Goal: Task Accomplishment & Management: Use online tool/utility

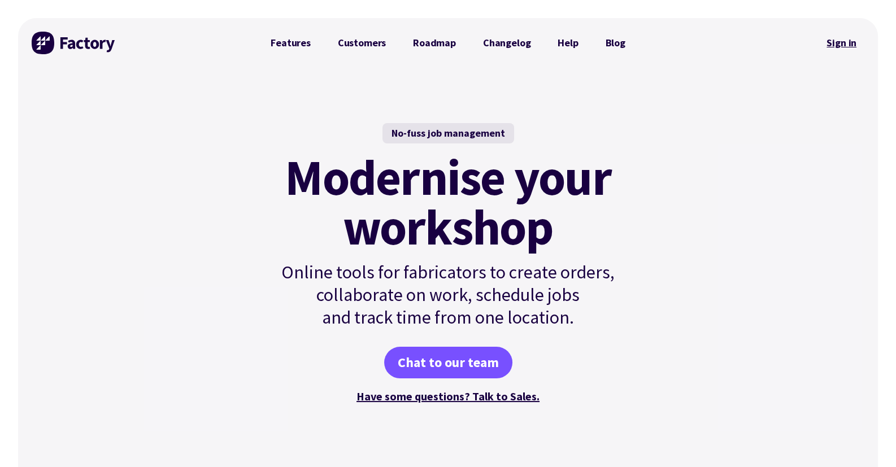
drag, startPoint x: 839, startPoint y: 44, endPoint x: 831, endPoint y: 51, distance: 10.9
click at [839, 44] on link "Sign in" at bounding box center [842, 43] width 46 height 26
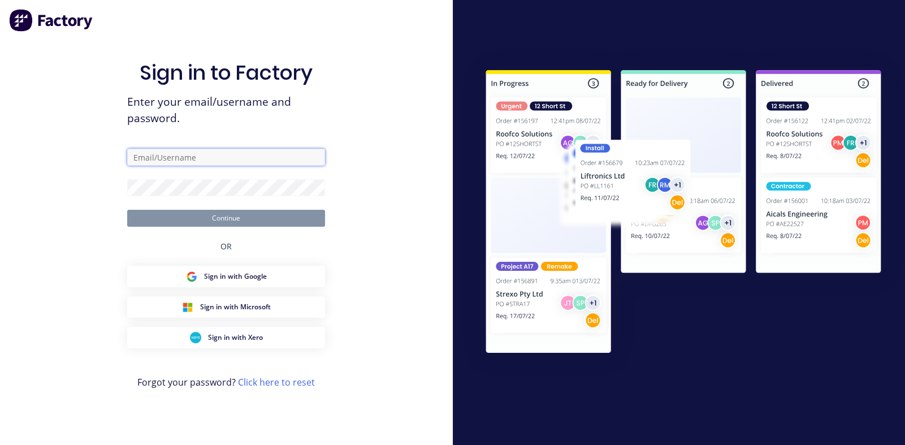
click at [216, 155] on input "text" at bounding box center [226, 157] width 198 height 17
type input "[PERSON_NAME][EMAIL_ADDRESS][PERSON_NAME][DOMAIN_NAME]"
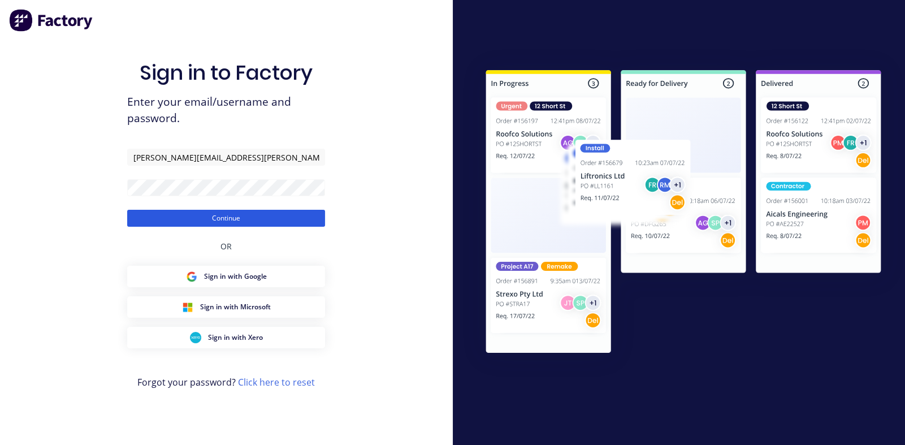
click at [206, 218] on button "Continue" at bounding box center [226, 218] width 198 height 17
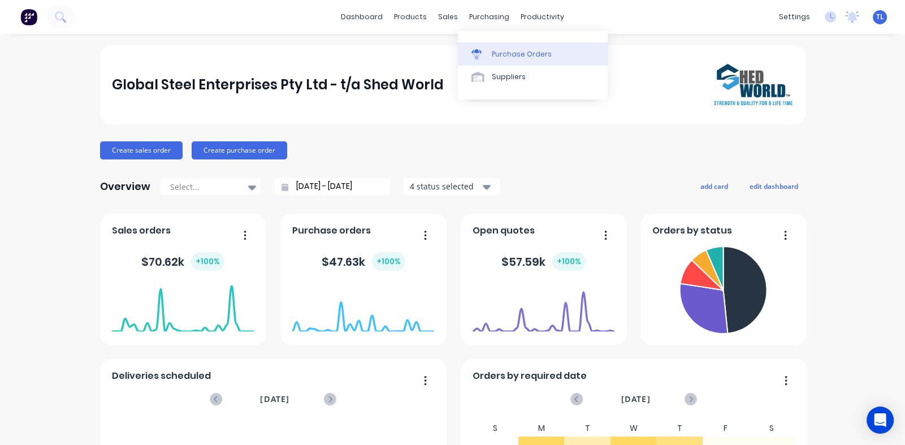
click at [488, 51] on div at bounding box center [479, 54] width 17 height 10
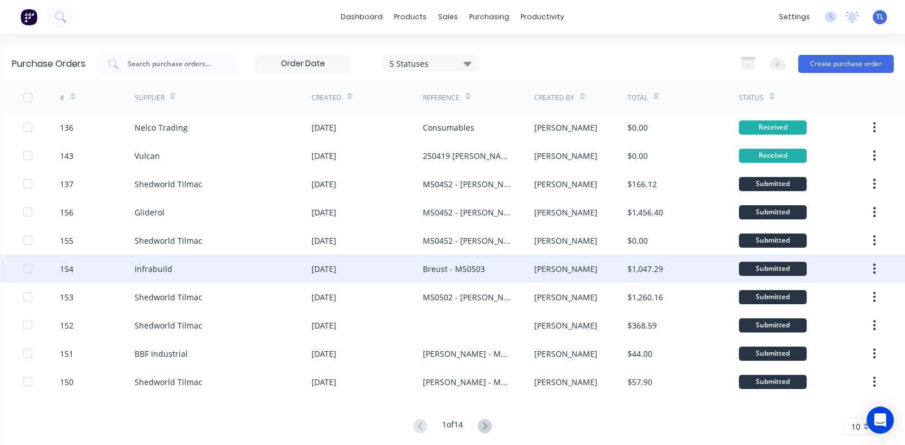
scroll to position [18, 0]
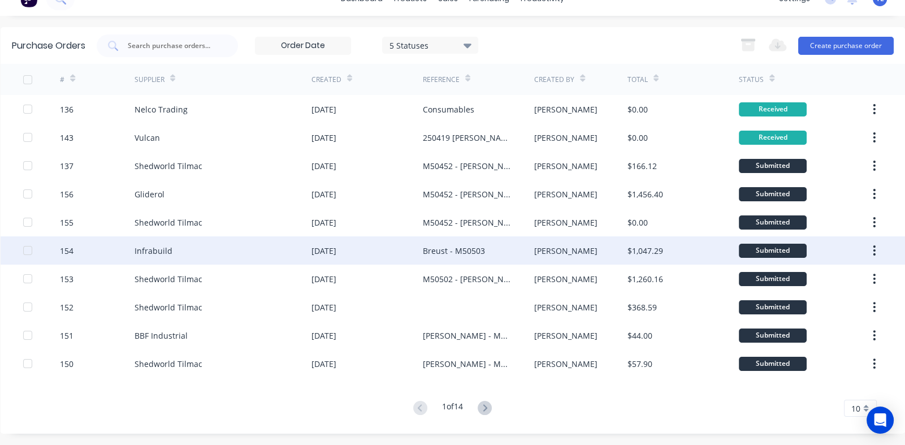
click at [142, 245] on div "Infrabuild" at bounding box center [154, 251] width 38 height 12
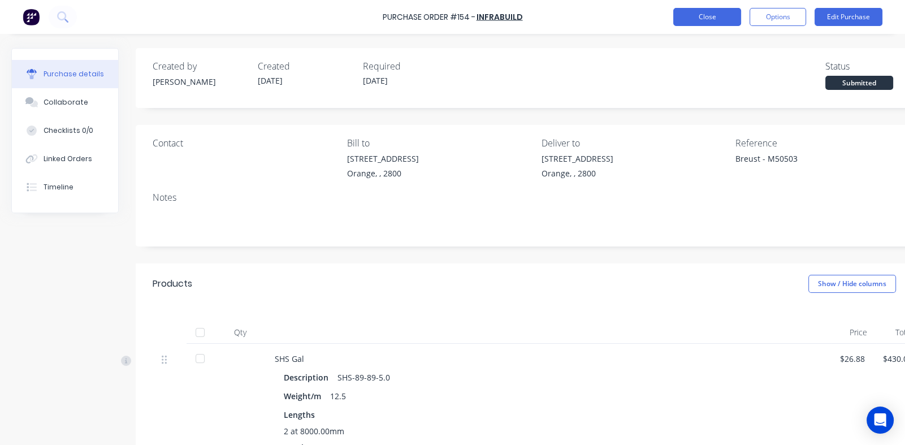
click at [704, 16] on button "Close" at bounding box center [707, 17] width 68 height 18
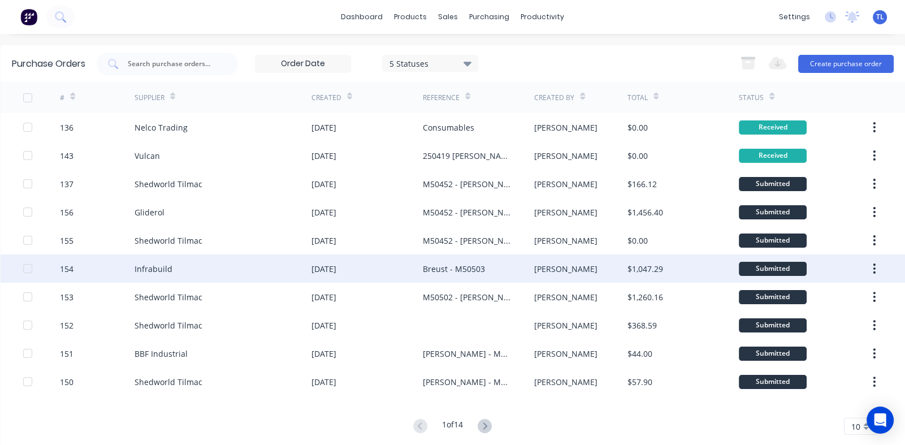
click at [163, 266] on div "Infrabuild" at bounding box center [154, 269] width 38 height 12
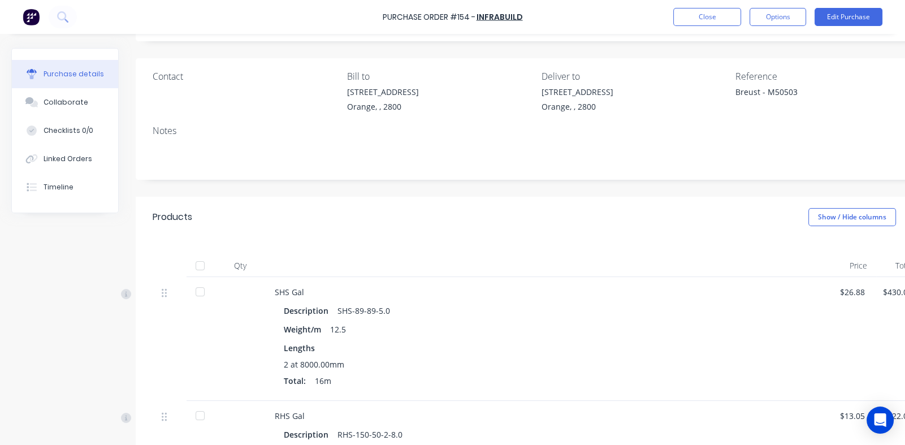
scroll to position [226, 0]
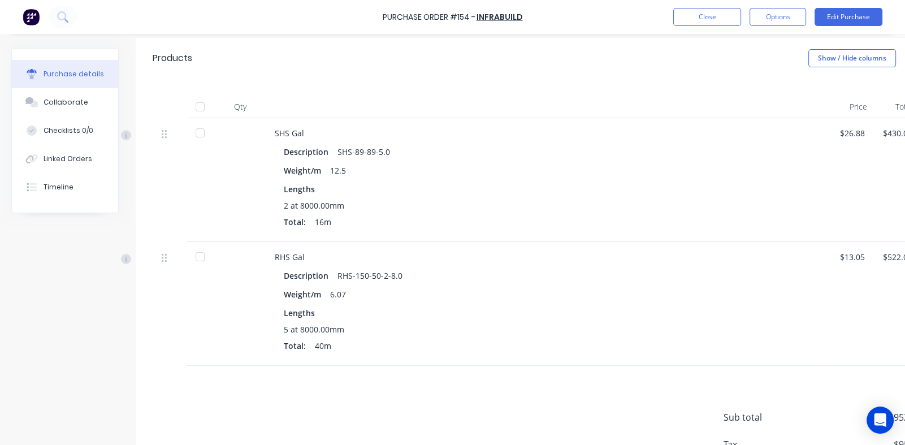
click at [200, 107] on div at bounding box center [200, 107] width 23 height 23
click at [695, 17] on button "Close" at bounding box center [707, 17] width 68 height 18
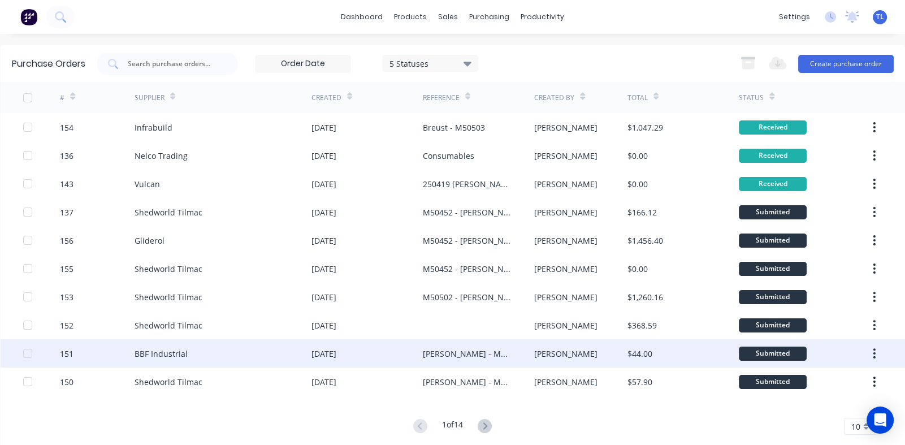
scroll to position [18, 0]
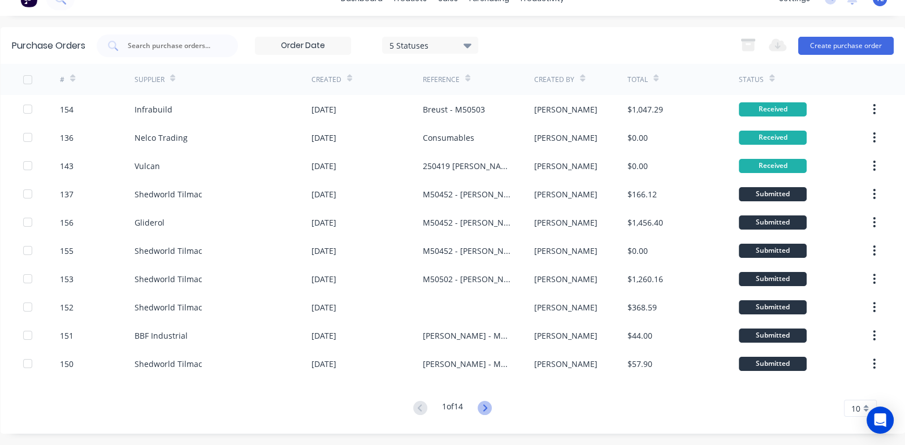
click at [486, 406] on icon at bounding box center [485, 408] width 14 height 14
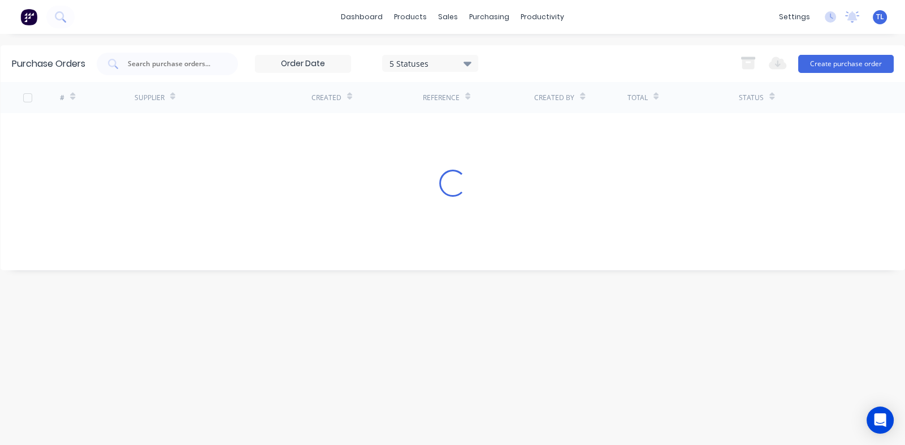
scroll to position [0, 0]
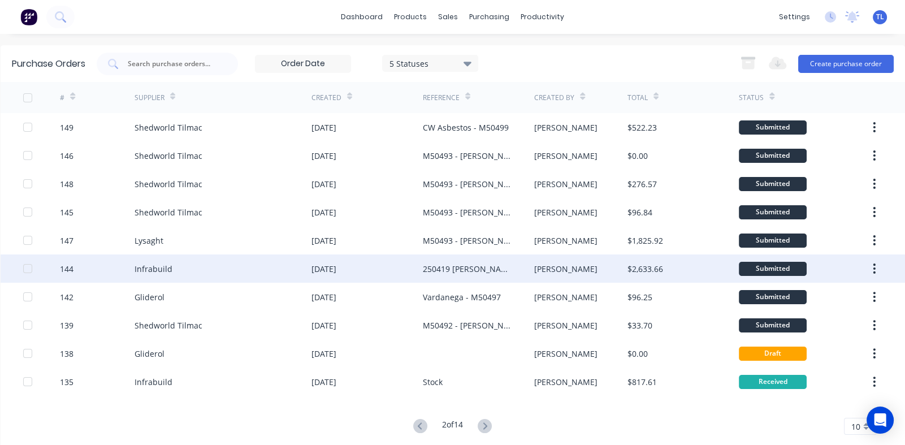
click at [147, 267] on div "Infrabuild" at bounding box center [154, 269] width 38 height 12
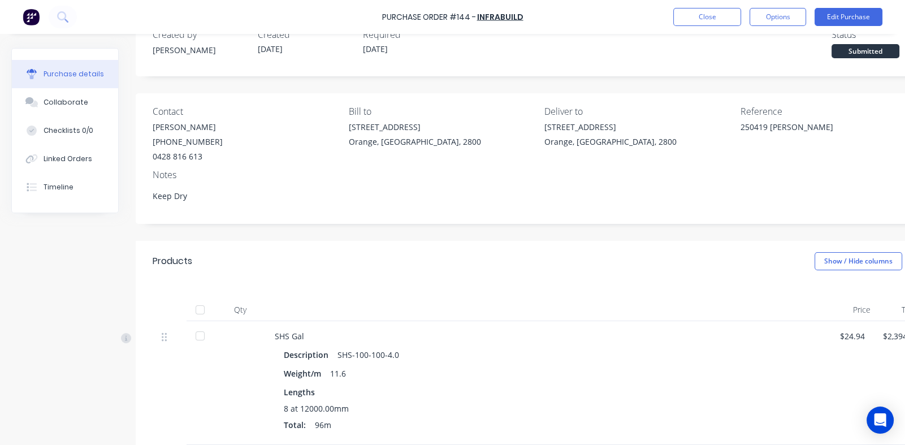
scroll to position [201, 0]
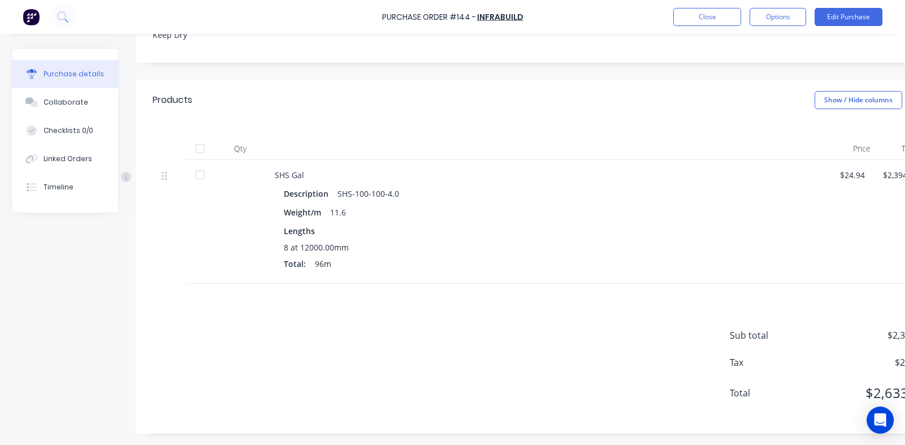
click at [201, 166] on div at bounding box center [200, 174] width 23 height 23
type textarea "x"
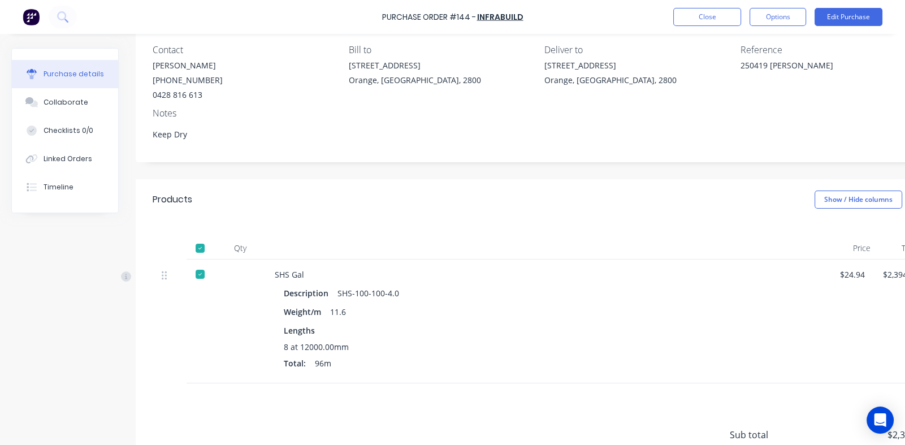
scroll to position [0, 0]
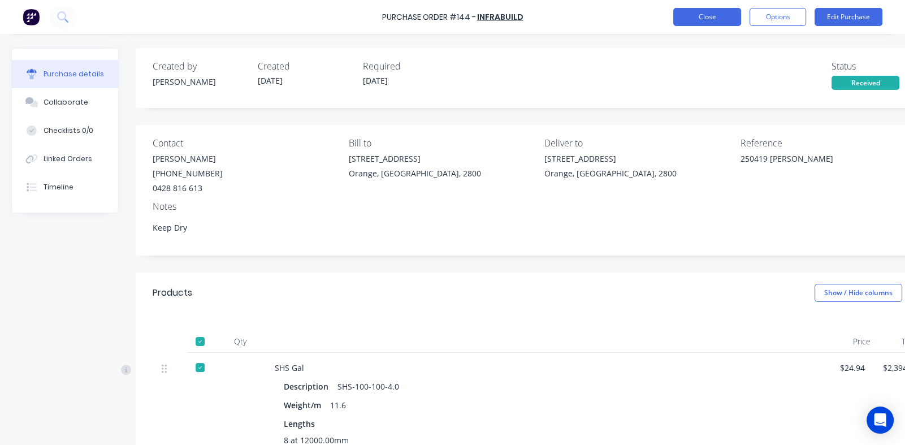
click at [687, 15] on button "Close" at bounding box center [707, 17] width 68 height 18
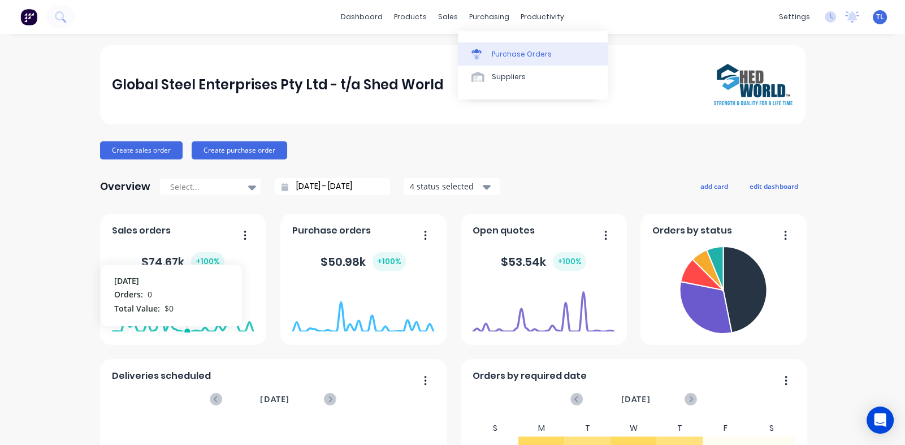
click at [512, 54] on div "Purchase Orders" at bounding box center [522, 54] width 60 height 10
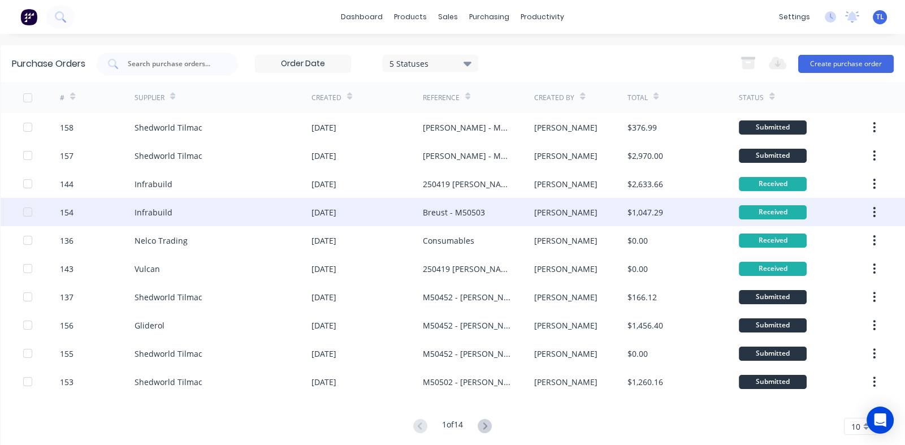
click at [148, 210] on div "Infrabuild" at bounding box center [154, 212] width 38 height 12
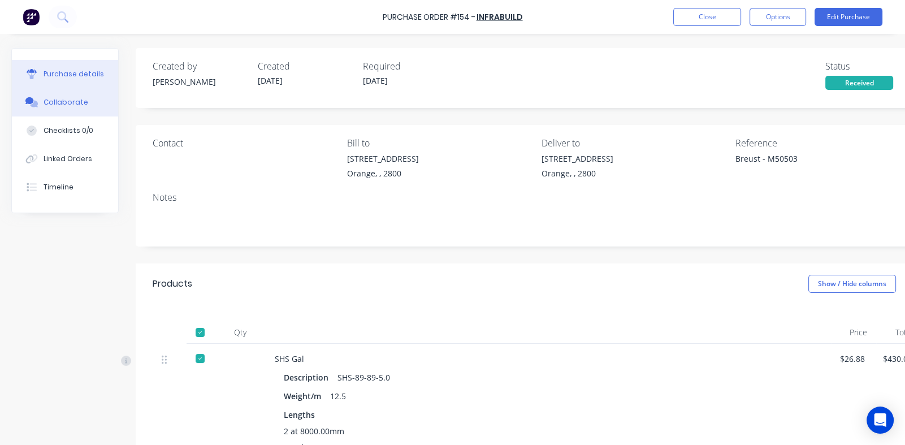
click at [64, 101] on div "Collaborate" at bounding box center [66, 102] width 45 height 10
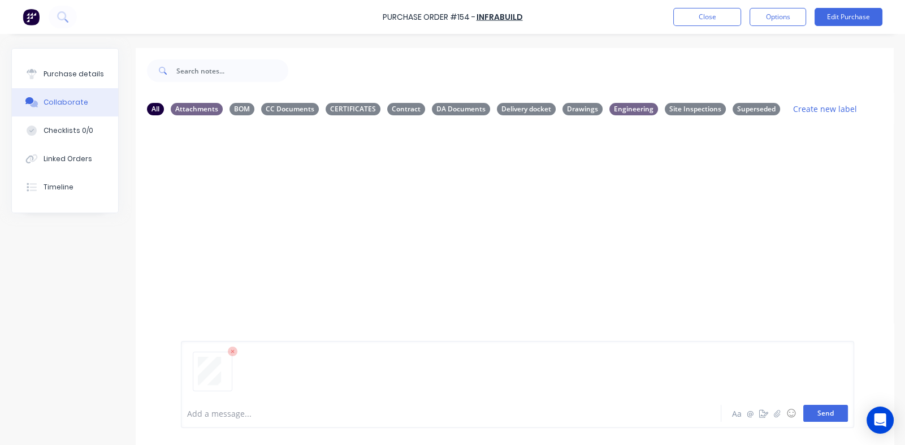
click at [821, 413] on button "Send" at bounding box center [825, 413] width 45 height 17
click at [270, 211] on button "button" at bounding box center [272, 211] width 5 height 16
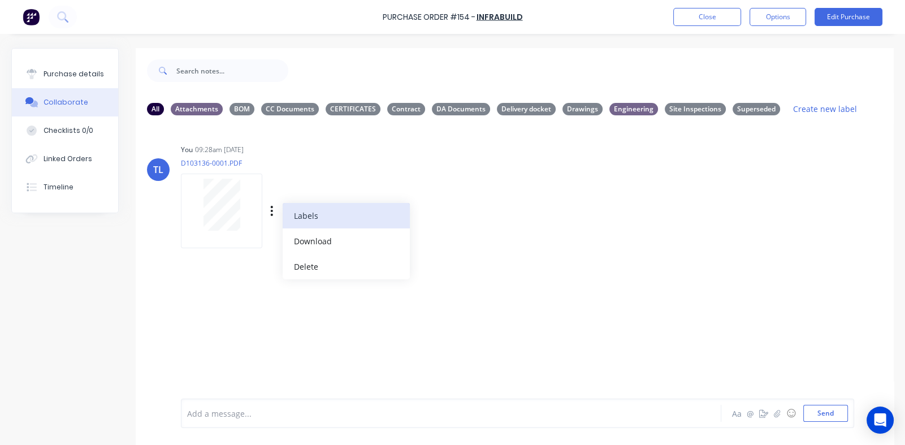
click at [308, 218] on button "Labels" at bounding box center [346, 215] width 127 height 25
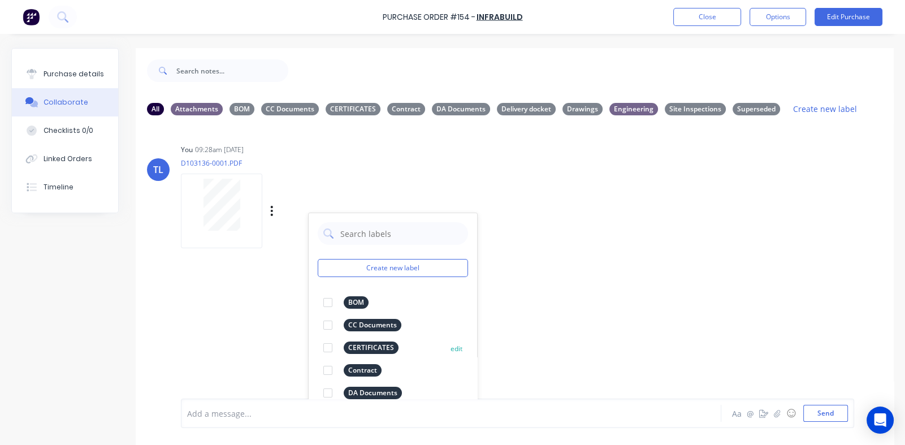
click at [325, 348] on div at bounding box center [328, 347] width 23 height 23
click at [603, 196] on div "TL You 09:28am 08/09/25 D103136-0001.PDF Labels Download Delete Create new labe…" at bounding box center [515, 192] width 758 height 102
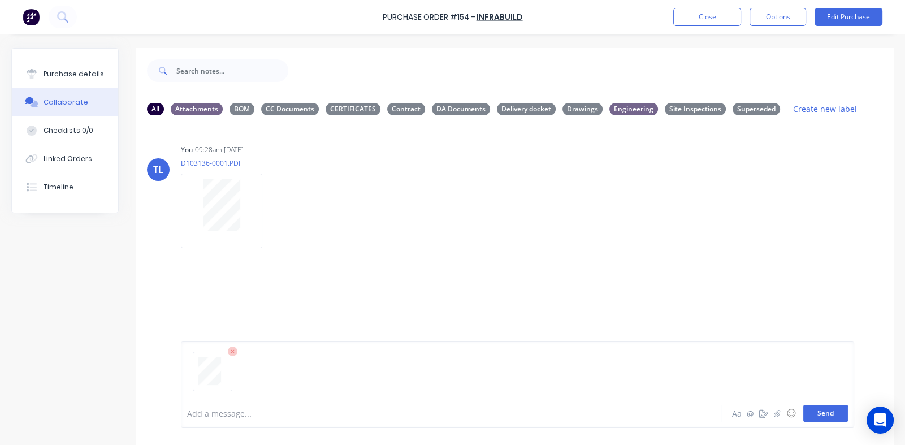
click at [814, 415] on button "Send" at bounding box center [825, 413] width 45 height 17
click at [270, 327] on icon "button" at bounding box center [271, 329] width 3 height 13
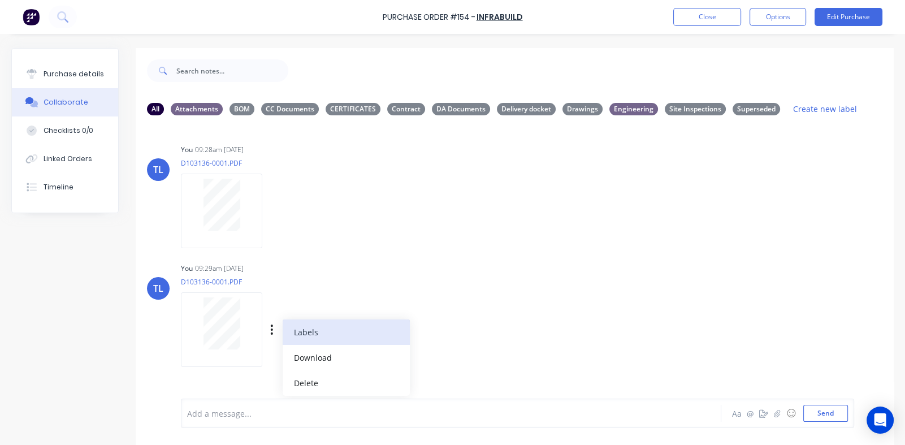
click at [304, 328] on button "Labels" at bounding box center [346, 331] width 127 height 25
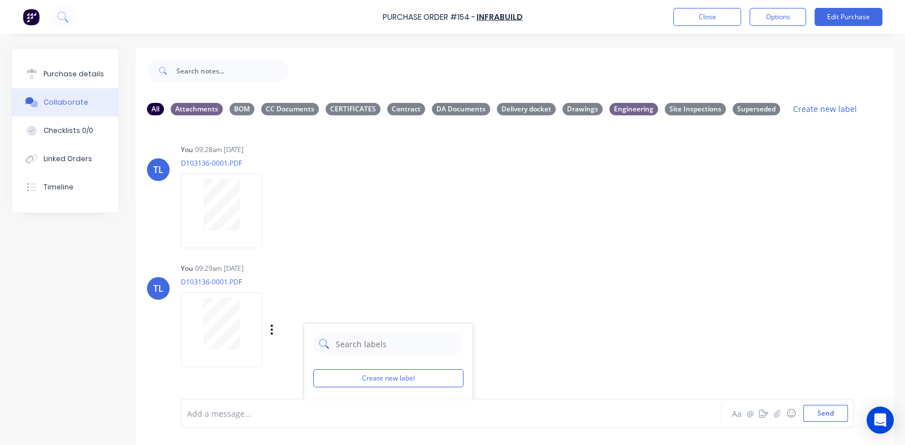
scroll to position [64, 0]
click at [322, 396] on div at bounding box center [323, 393] width 23 height 23
click at [554, 261] on div "TL You 09:29am 08/09/25 D103136-0001.PDF Labels Download Delete Create new labe…" at bounding box center [515, 311] width 758 height 102
click at [553, 261] on div "TL You 09:29am 08/09/25 D103136-0001.PDF Labels Download Delete" at bounding box center [515, 311] width 758 height 102
